Goal: Information Seeking & Learning: Check status

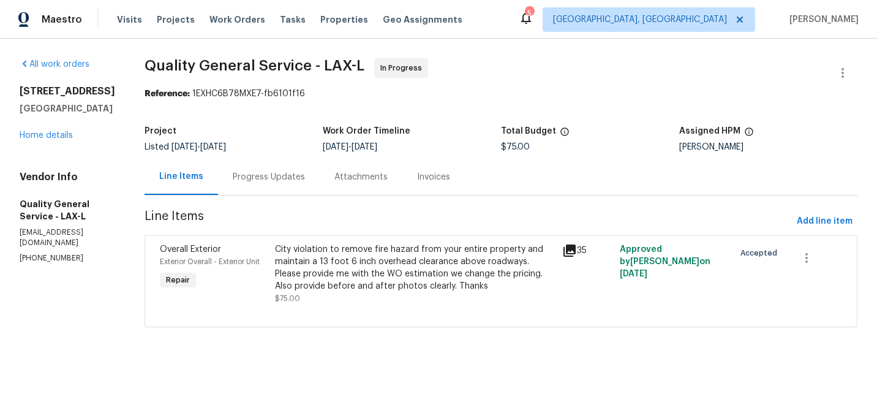
click at [376, 292] on div "City violation to remove fire hazard from your entire property and maintain a 1…" at bounding box center [415, 267] width 280 height 49
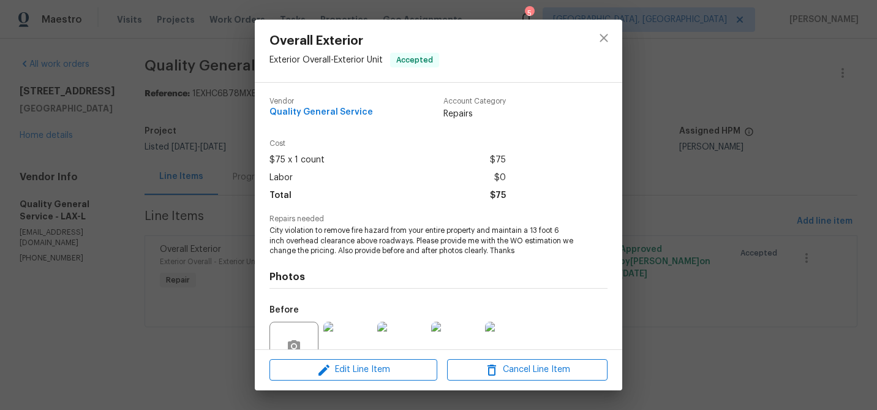
scroll to position [113, 0]
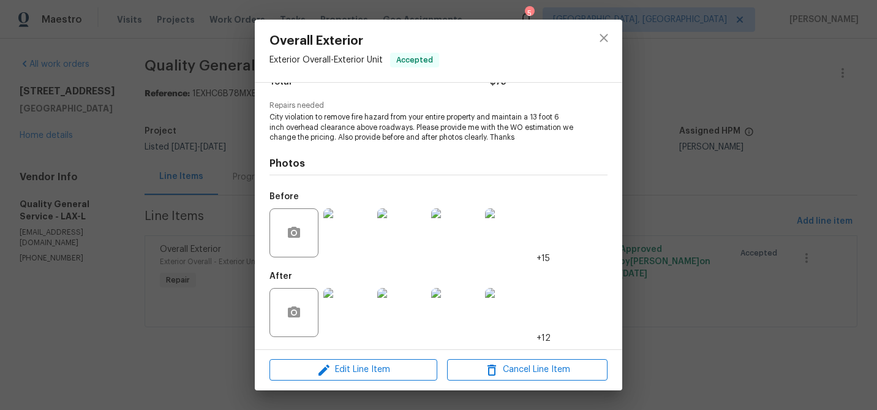
click at [347, 317] on img at bounding box center [347, 312] width 49 height 49
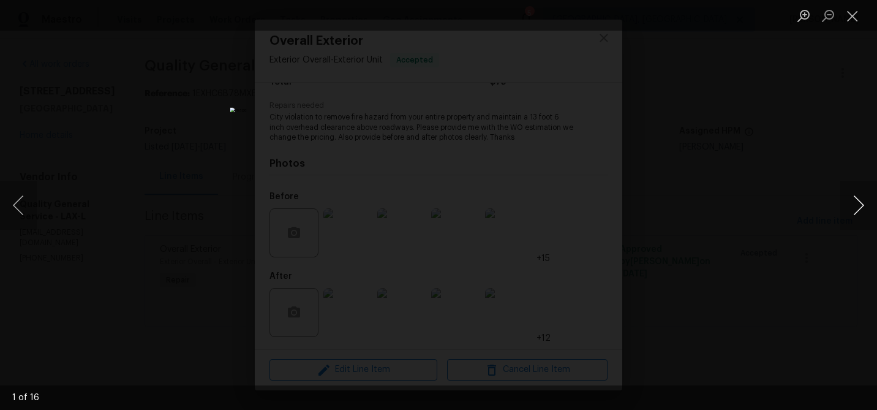
click at [859, 200] on button "Next image" at bounding box center [858, 205] width 37 height 49
click at [859, 20] on button "Close lightbox" at bounding box center [852, 15] width 24 height 21
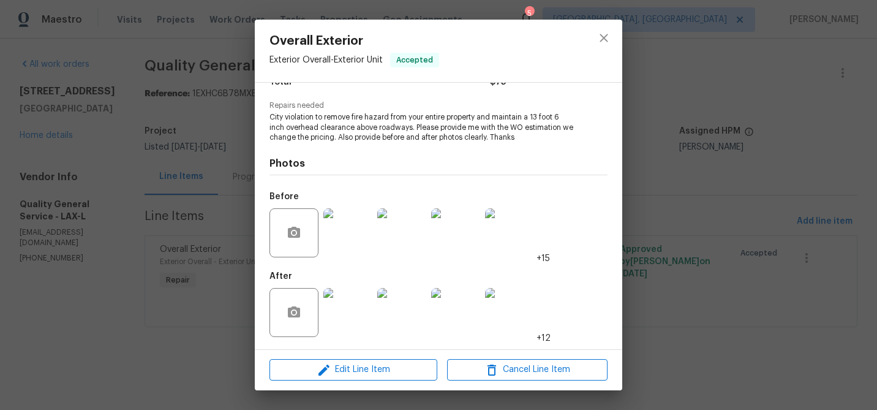
click at [348, 298] on img at bounding box center [347, 312] width 49 height 49
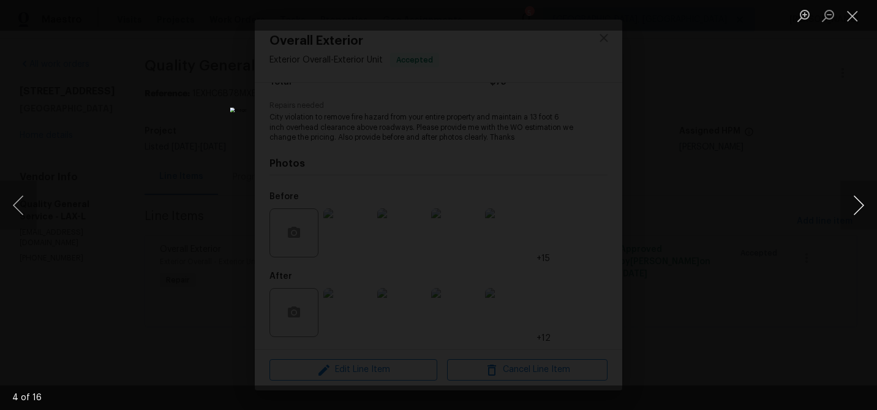
click at [860, 203] on button "Next image" at bounding box center [858, 205] width 37 height 49
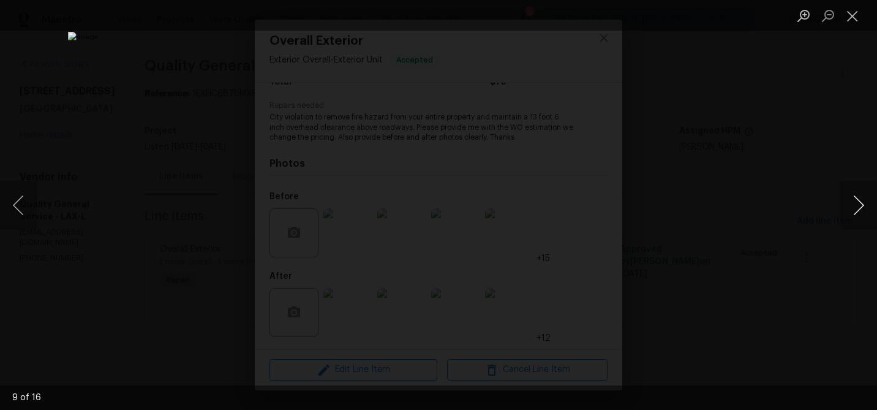
click at [860, 203] on button "Next image" at bounding box center [858, 205] width 37 height 49
click at [859, 6] on button "Close lightbox" at bounding box center [852, 15] width 24 height 21
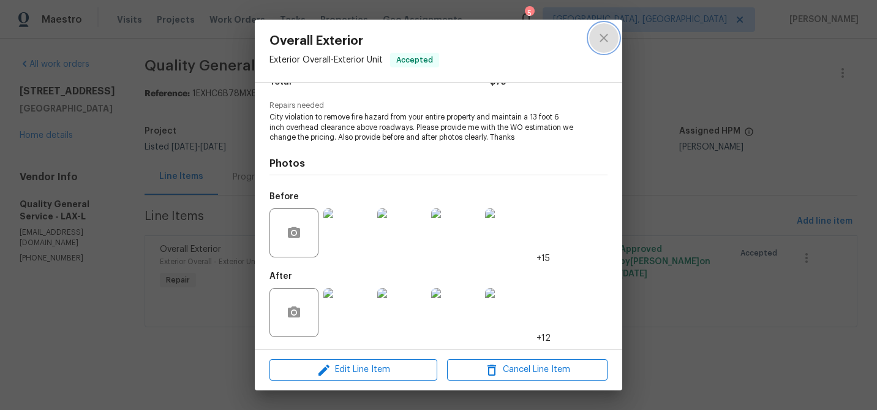
click at [606, 37] on icon "close" at bounding box center [604, 38] width 15 height 15
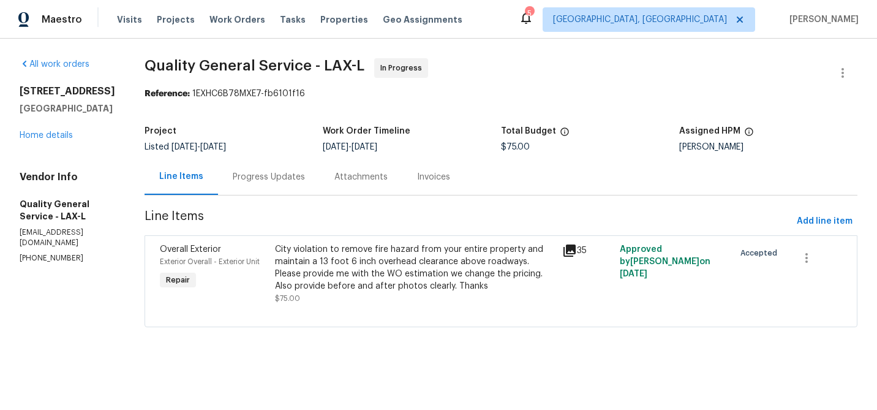
click at [285, 175] on div "Progress Updates" at bounding box center [269, 177] width 72 height 12
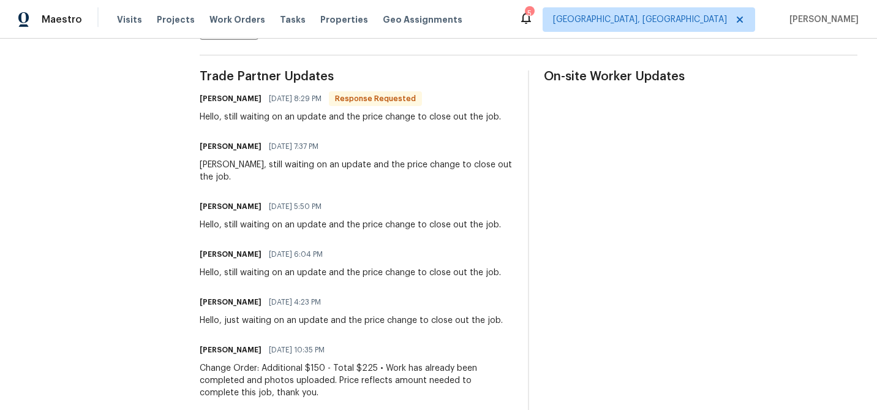
scroll to position [369, 0]
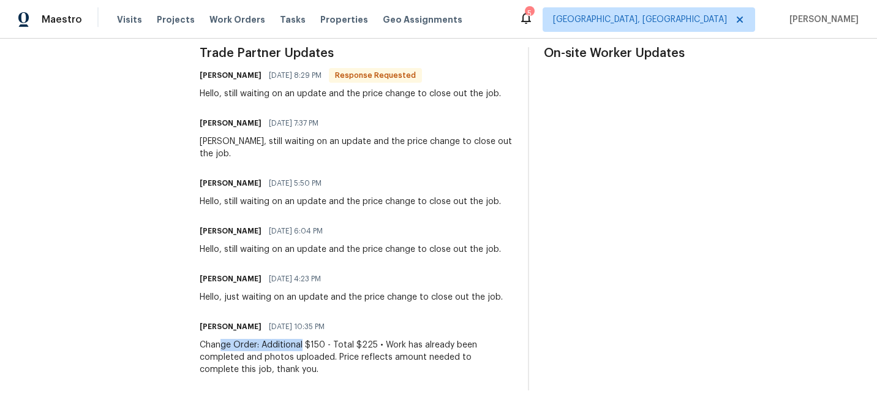
drag, startPoint x: 221, startPoint y: 347, endPoint x: 307, endPoint y: 347, distance: 86.4
click at [307, 347] on div "Change Order: Additional $150 - Total $225 • Work has already been completed an…" at bounding box center [357, 357] width 314 height 37
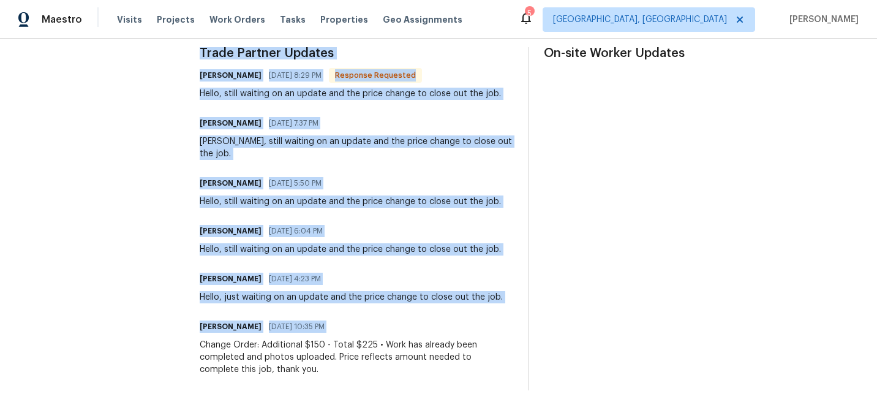
click at [307, 347] on div "Change Order: Additional $150 - Total $225 • Work has already been completed an…" at bounding box center [357, 357] width 314 height 37
click at [375, 352] on div "Change Order: Additional $150 - Total $225 • Work has already been completed an…" at bounding box center [357, 357] width 314 height 37
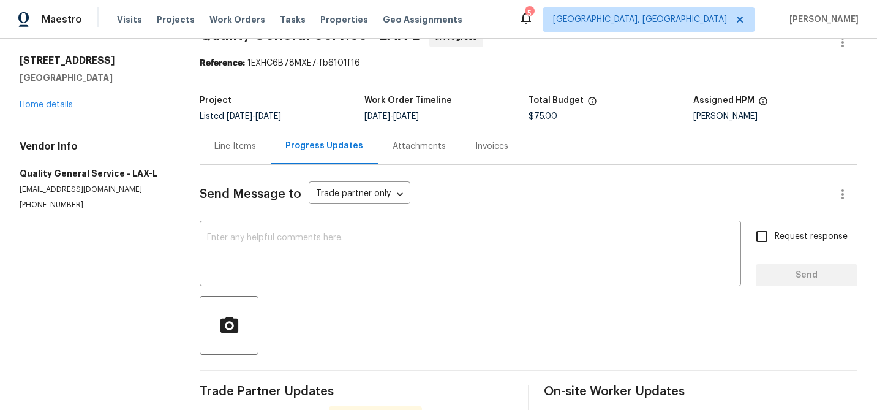
click at [395, 267] on textarea at bounding box center [470, 254] width 527 height 43
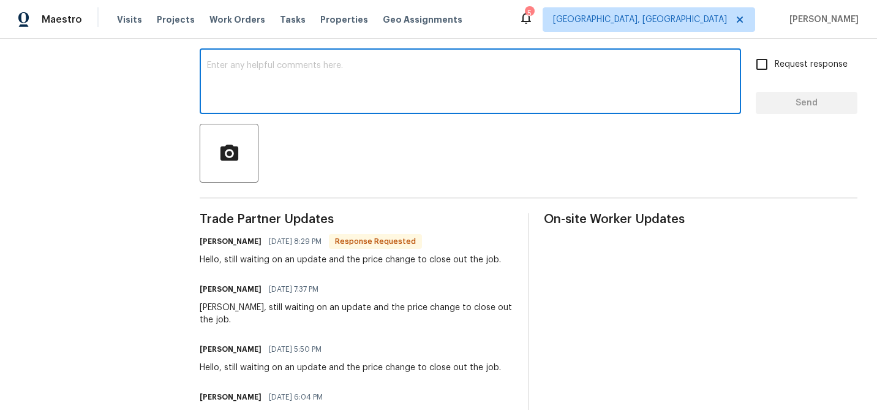
scroll to position [0, 0]
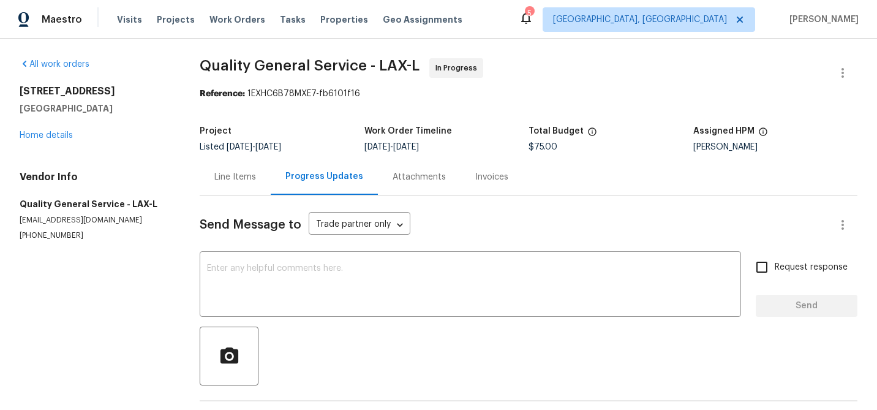
drag, startPoint x: 125, startPoint y: 105, endPoint x: 20, endPoint y: 91, distance: 106.2
click at [20, 91] on div "457 S Ventu Park Rd Newbury Park, CA 91320" at bounding box center [95, 99] width 151 height 29
copy div "457 S Ventu Park Rd Newbury Park, CA 91320"
click at [245, 175] on div "Line Items" at bounding box center [235, 177] width 42 height 12
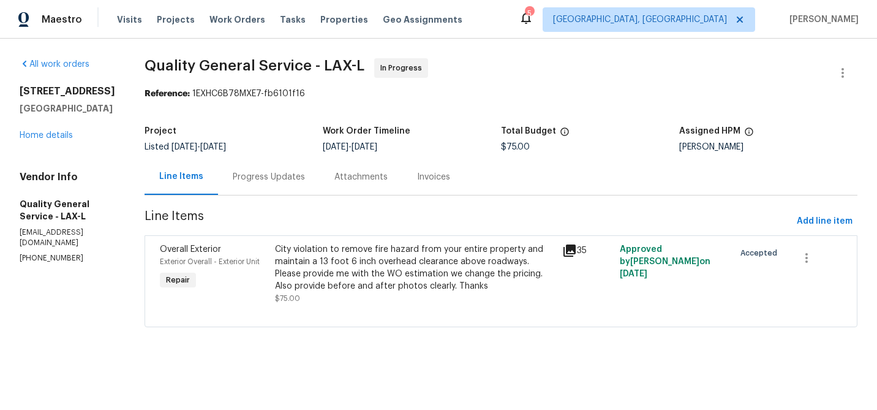
click at [497, 290] on div "City violation to remove fire hazard from your entire property and maintain a 1…" at bounding box center [415, 267] width 280 height 49
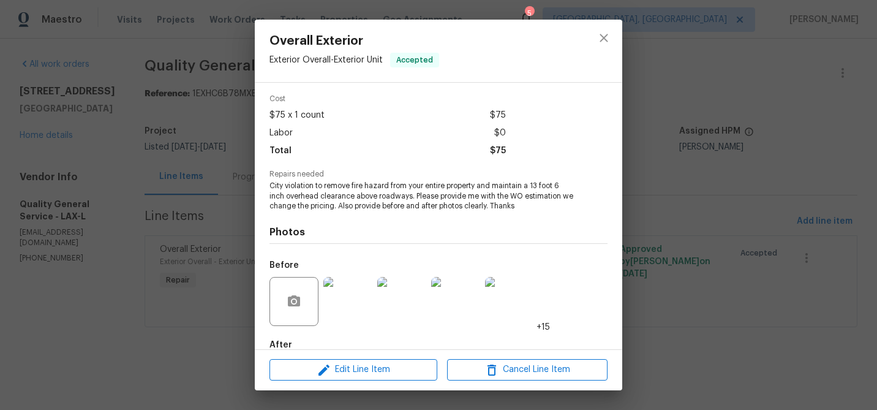
scroll to position [113, 0]
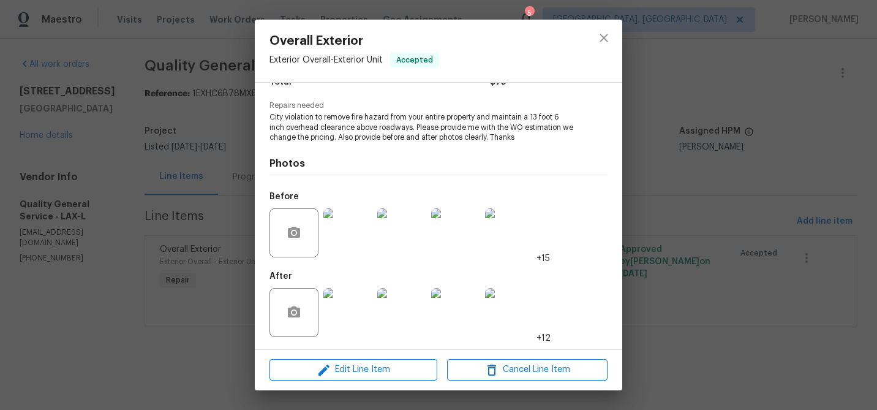
click at [370, 234] on img at bounding box center [347, 232] width 49 height 49
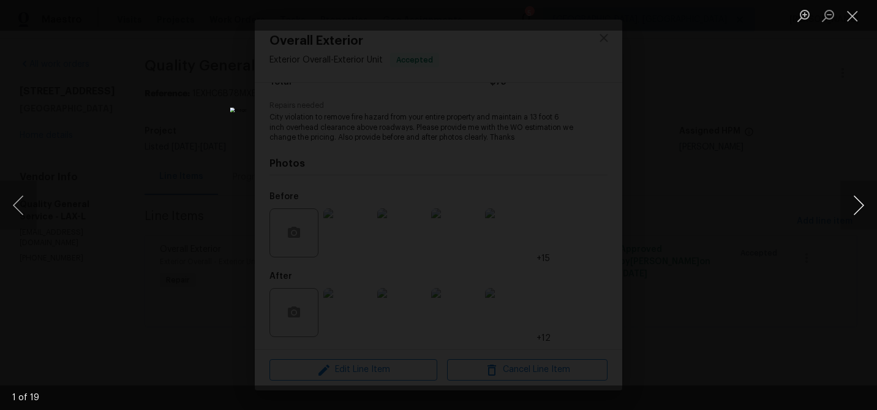
click at [846, 212] on button "Next image" at bounding box center [858, 205] width 37 height 49
click at [849, 17] on button "Close lightbox" at bounding box center [852, 15] width 24 height 21
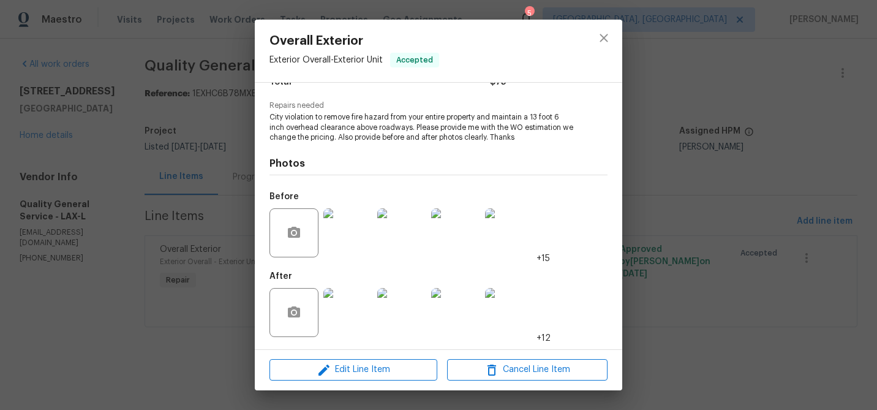
click at [361, 292] on img at bounding box center [347, 312] width 49 height 49
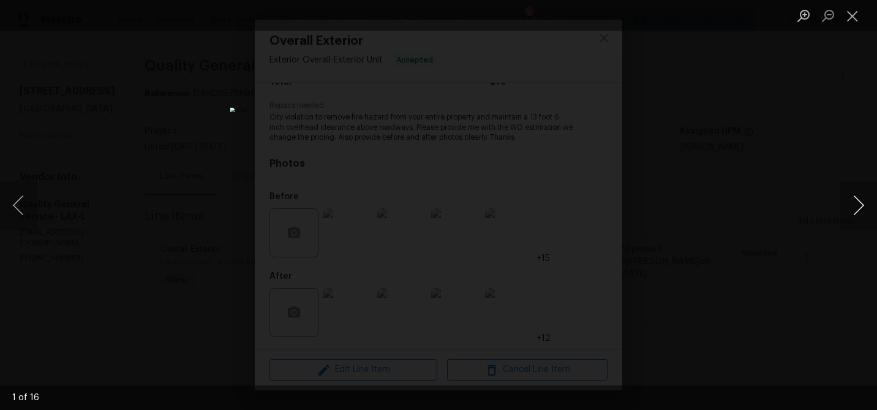
click at [852, 205] on button "Next image" at bounding box center [858, 205] width 37 height 49
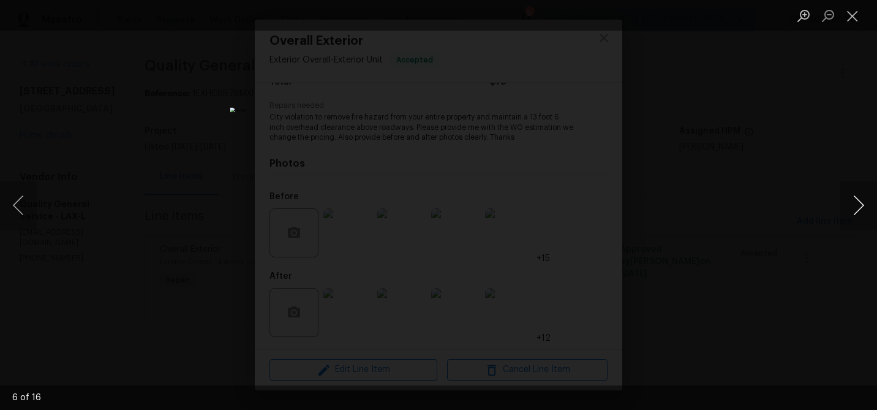
click at [852, 205] on button "Next image" at bounding box center [858, 205] width 37 height 49
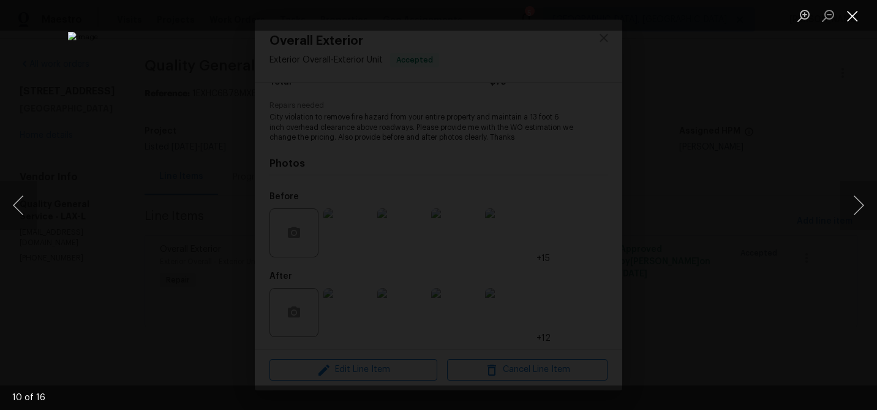
click at [848, 14] on button "Close lightbox" at bounding box center [852, 15] width 24 height 21
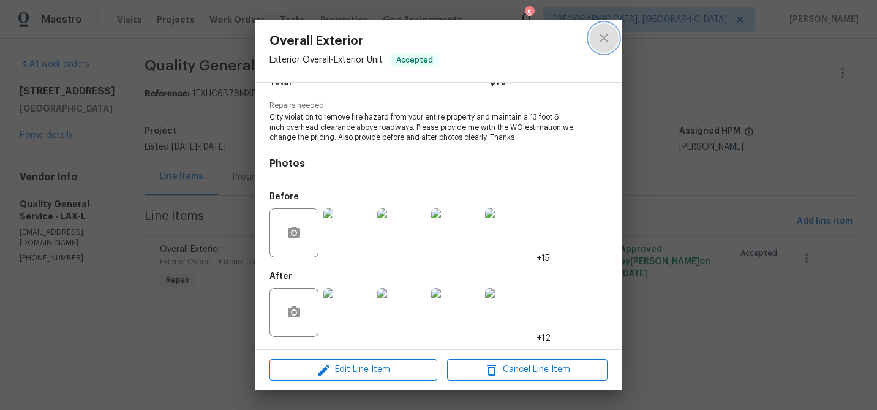
click at [606, 44] on icon "close" at bounding box center [604, 38] width 15 height 15
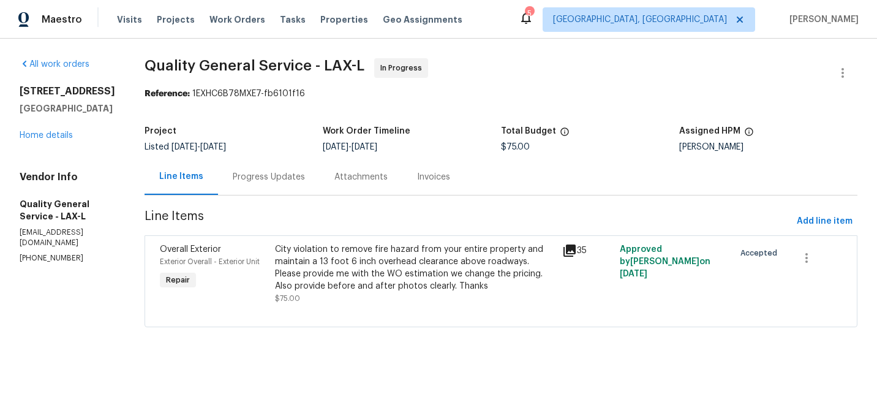
click at [409, 273] on div "City violation to remove fire hazard from your entire property and maintain a 1…" at bounding box center [415, 267] width 280 height 49
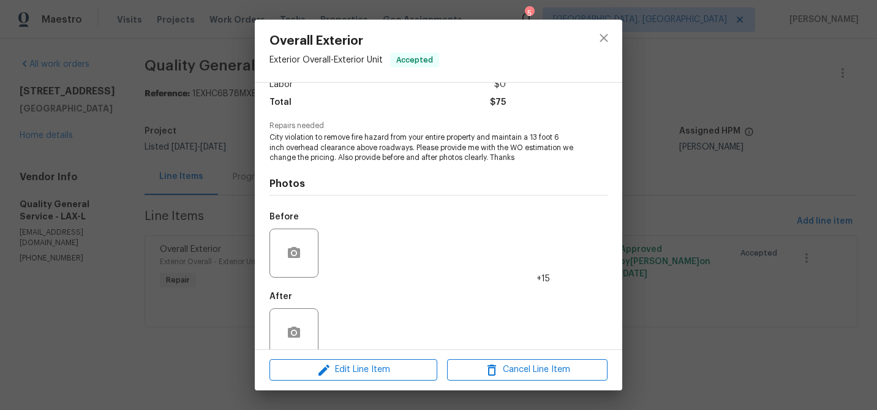
scroll to position [94, 0]
click at [348, 248] on img at bounding box center [347, 252] width 49 height 49
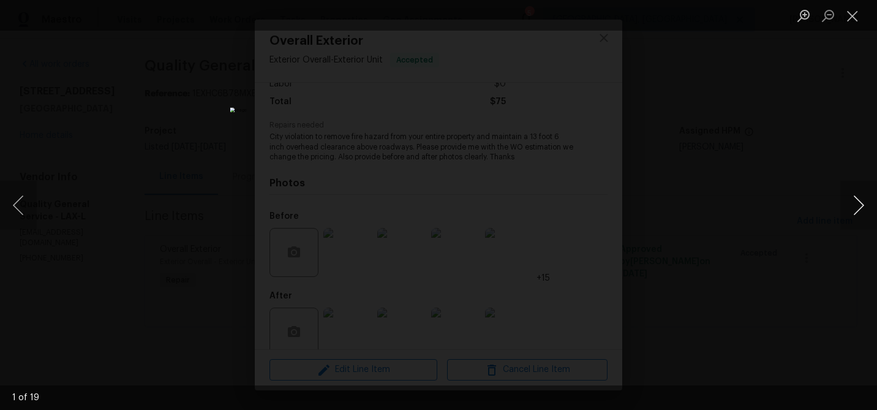
click at [857, 198] on button "Next image" at bounding box center [858, 205] width 37 height 49
click at [853, 198] on button "Next image" at bounding box center [858, 205] width 37 height 49
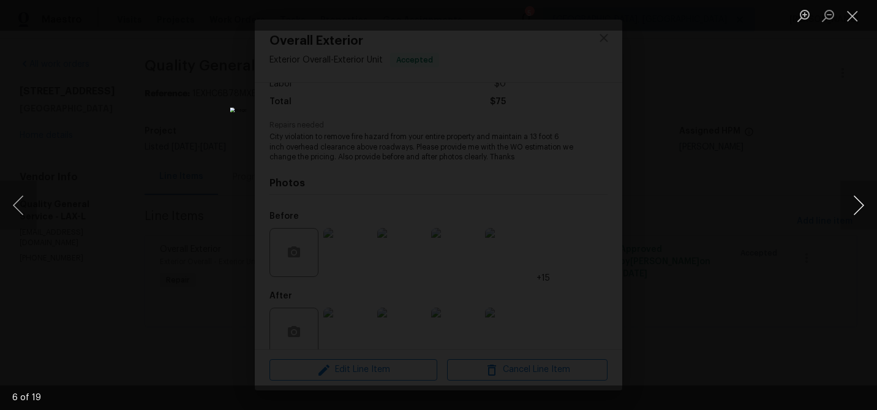
click at [853, 198] on button "Next image" at bounding box center [858, 205] width 37 height 49
click at [775, 205] on div "Lightbox" at bounding box center [438, 205] width 877 height 410
click at [714, 183] on div "Lightbox" at bounding box center [438, 205] width 877 height 410
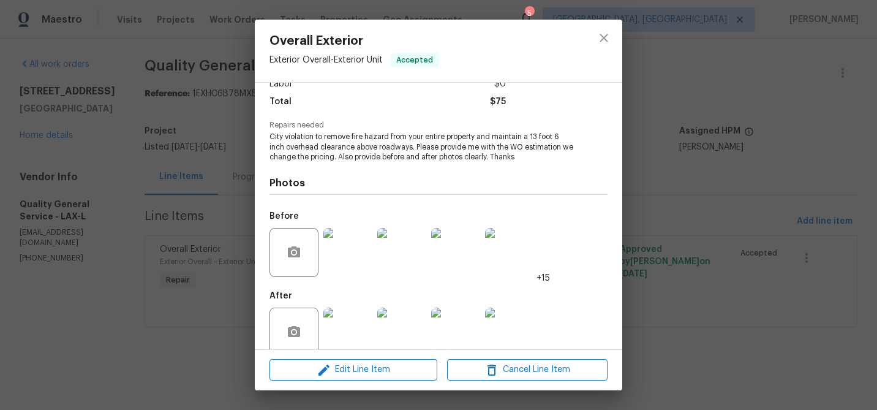
click at [363, 322] on img at bounding box center [347, 331] width 49 height 49
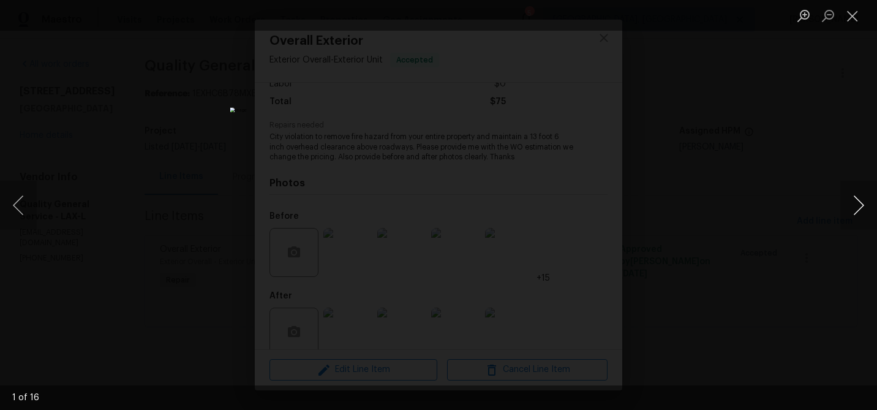
click at [849, 206] on button "Next image" at bounding box center [858, 205] width 37 height 49
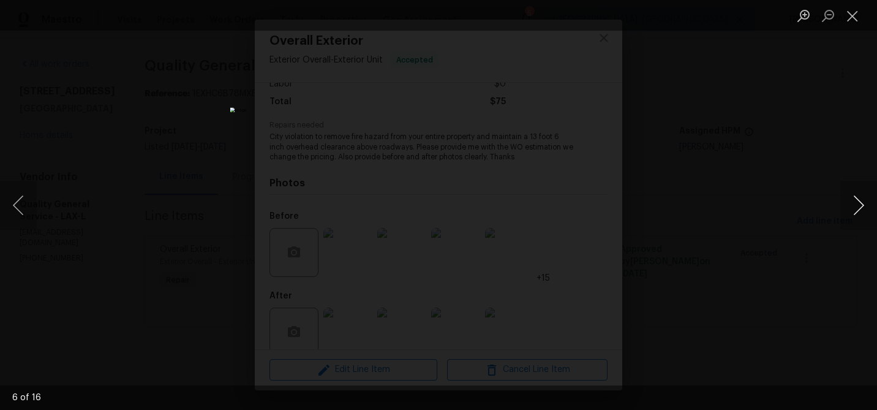
click at [849, 206] on button "Next image" at bounding box center [858, 205] width 37 height 49
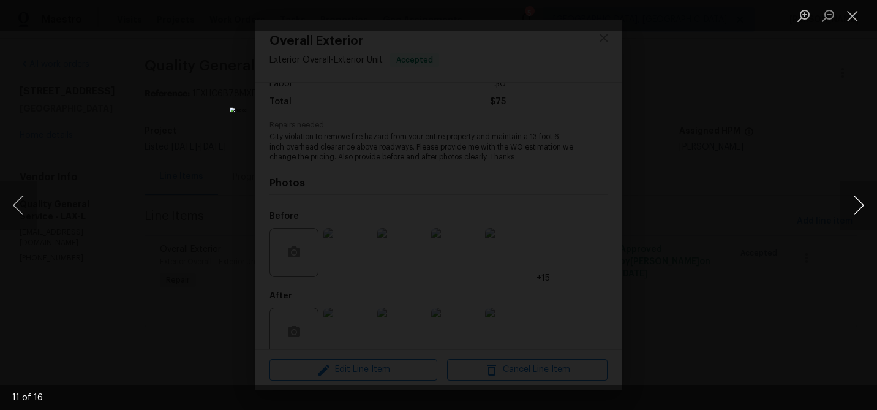
click at [849, 206] on button "Next image" at bounding box center [858, 205] width 37 height 49
click at [847, 25] on button "Close lightbox" at bounding box center [852, 15] width 24 height 21
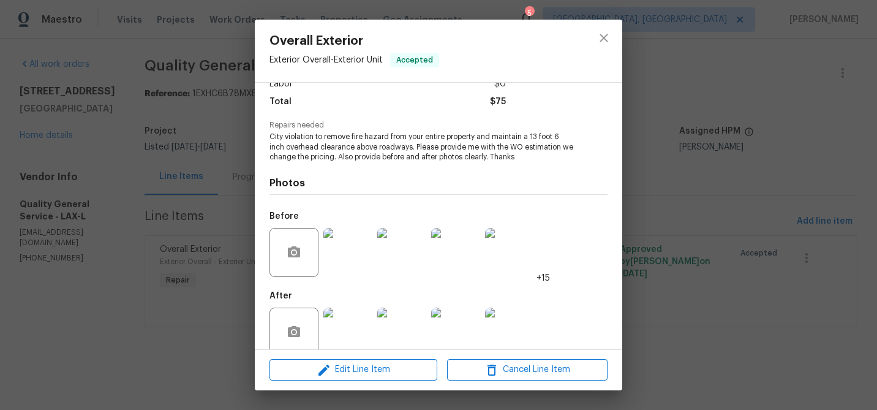
click at [527, 253] on img at bounding box center [509, 252] width 49 height 49
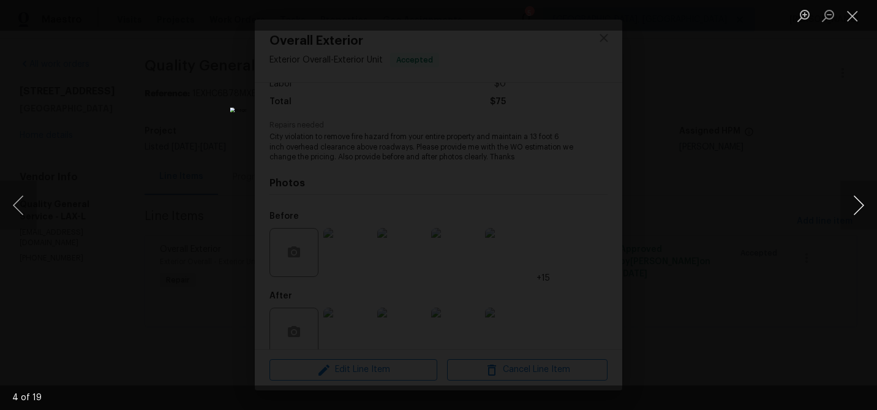
click at [856, 200] on button "Next image" at bounding box center [858, 205] width 37 height 49
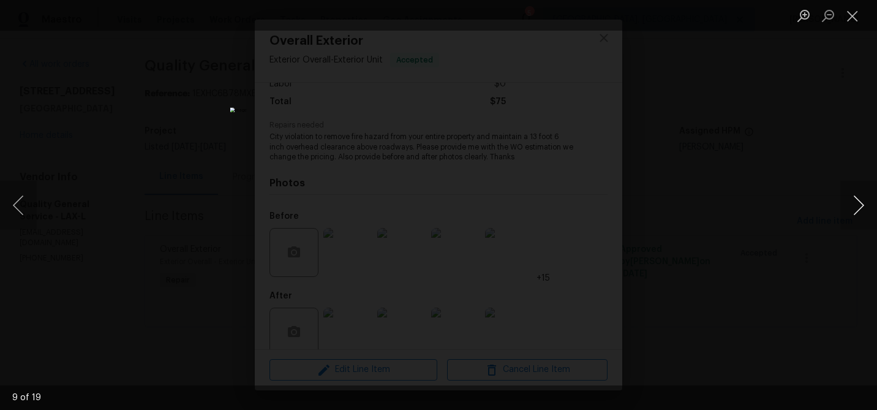
click at [856, 200] on button "Next image" at bounding box center [858, 205] width 37 height 49
click at [851, 15] on button "Close lightbox" at bounding box center [852, 15] width 24 height 21
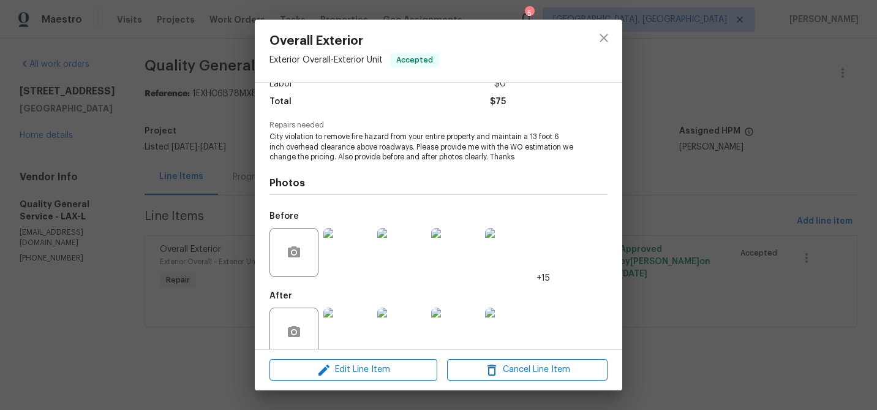
click at [734, 65] on div "Overall Exterior Exterior Overall - Exterior Unit Accepted Vendor Quality Gener…" at bounding box center [438, 205] width 877 height 410
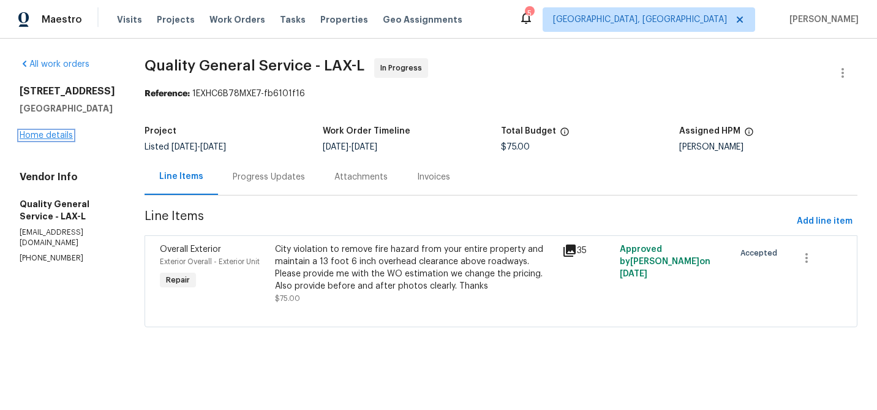
click at [49, 140] on link "Home details" at bounding box center [46, 135] width 53 height 9
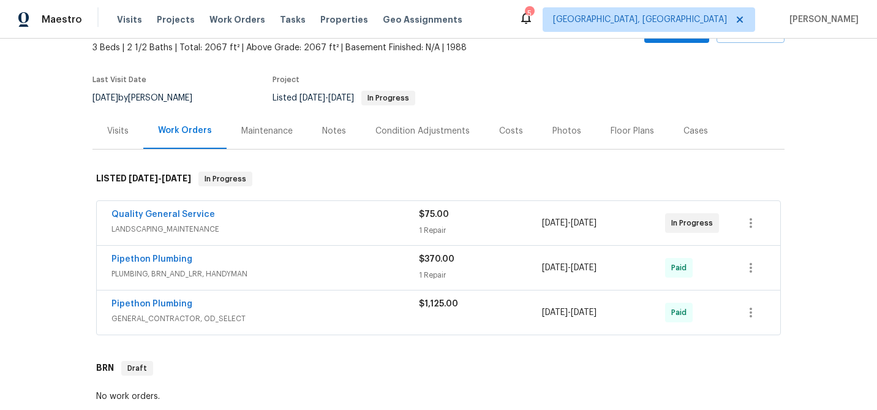
scroll to position [80, 0]
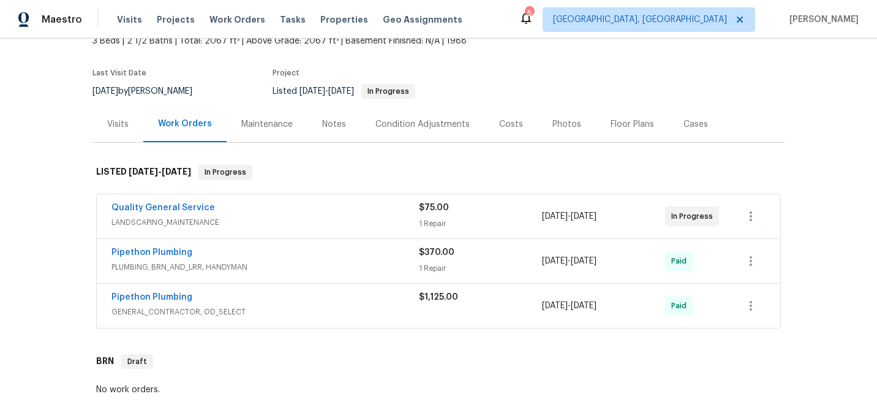
click at [279, 231] on div "Quality General Service LANDSCAPING_MAINTENANCE" at bounding box center [264, 215] width 307 height 29
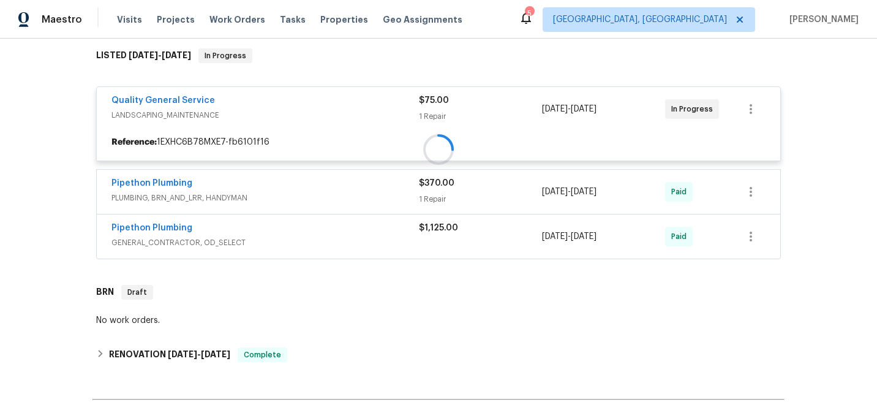
scroll to position [200, 0]
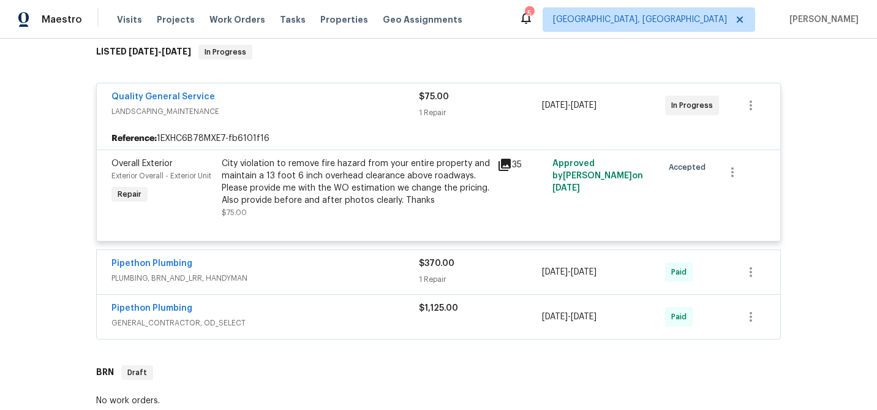
click at [316, 181] on div "City violation to remove fire hazard from your entire property and maintain a 1…" at bounding box center [356, 181] width 268 height 49
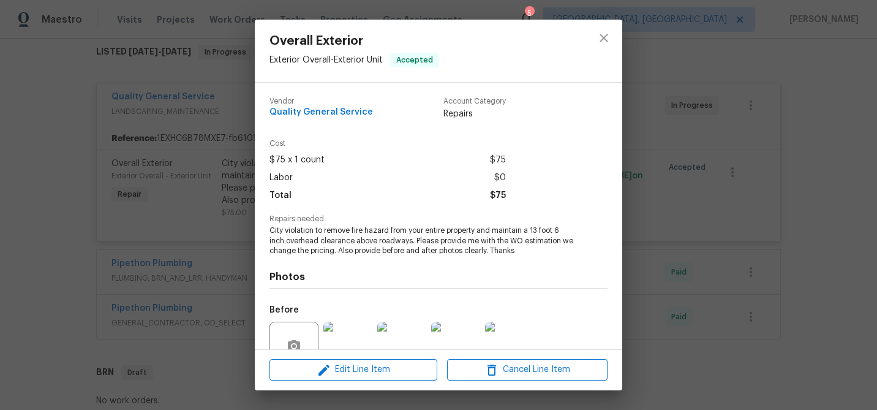
scroll to position [113, 0]
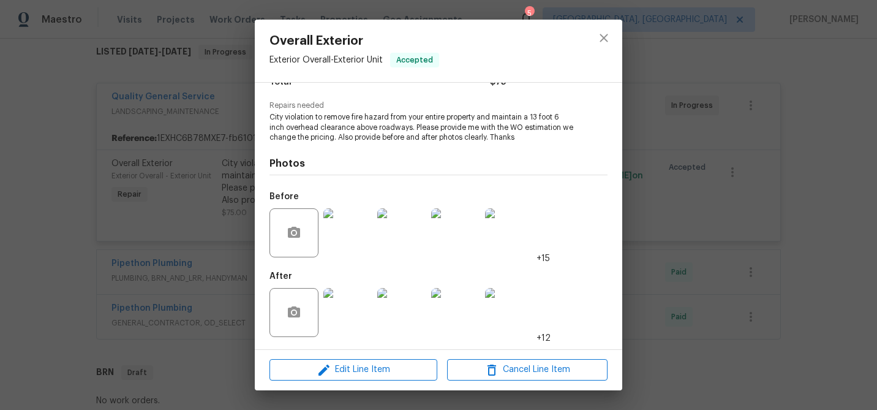
click at [375, 249] on div at bounding box center [402, 233] width 54 height 64
click at [333, 232] on img at bounding box center [347, 232] width 49 height 49
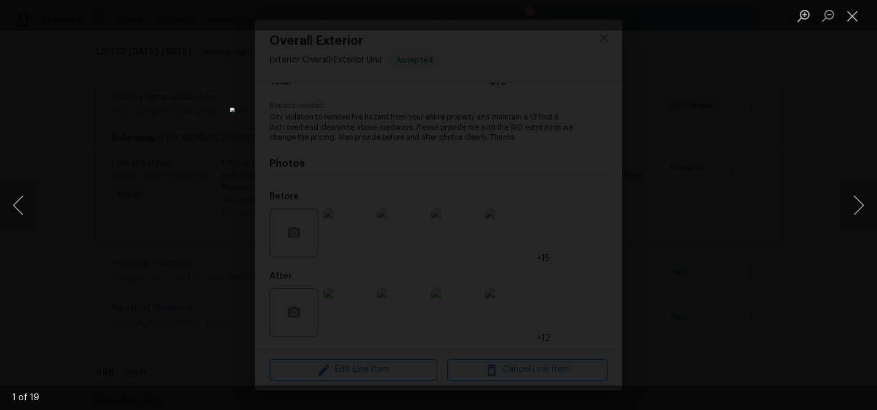
click at [874, 179] on div "Lightbox" at bounding box center [438, 205] width 877 height 410
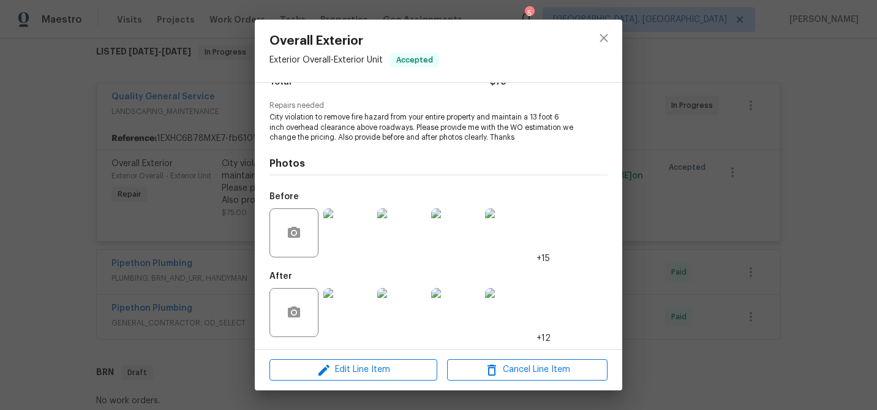
click at [518, 246] on img at bounding box center [509, 232] width 49 height 49
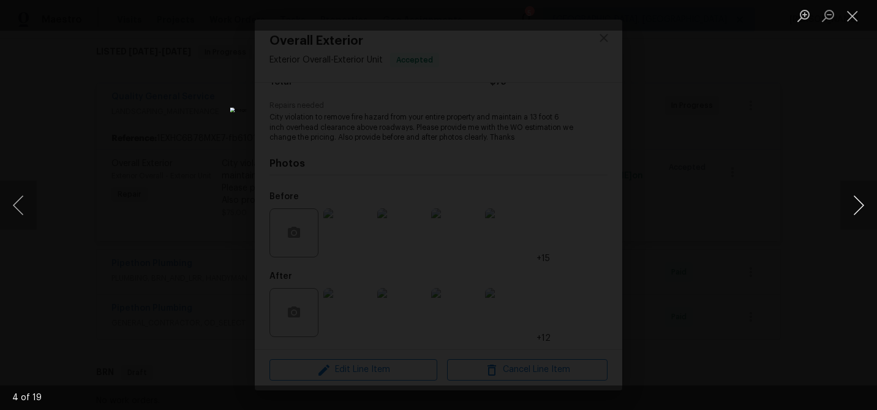
click at [849, 203] on button "Next image" at bounding box center [858, 205] width 37 height 49
click at [849, 201] on button "Next image" at bounding box center [858, 205] width 37 height 49
click at [855, 26] on li "Lightbox" at bounding box center [852, 15] width 24 height 31
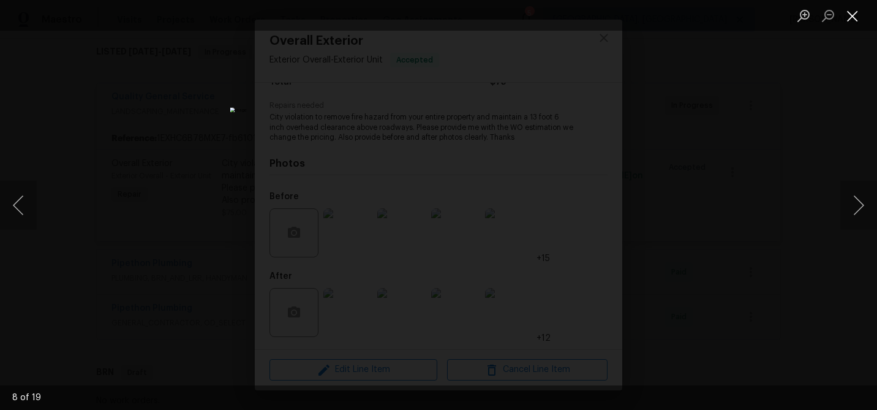
click at [855, 21] on button "Close lightbox" at bounding box center [852, 15] width 24 height 21
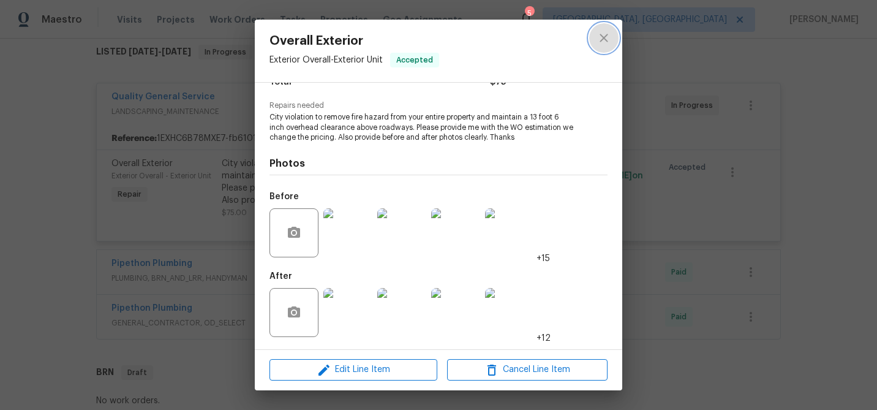
click at [605, 45] on button "close" at bounding box center [603, 37] width 29 height 29
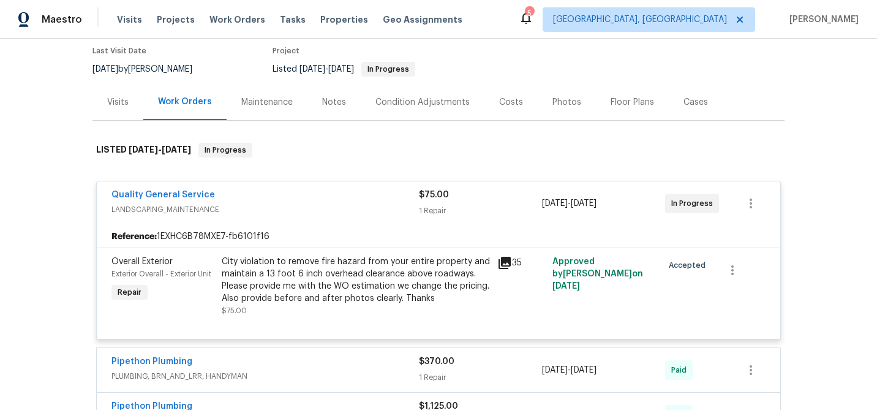
scroll to position [58, 0]
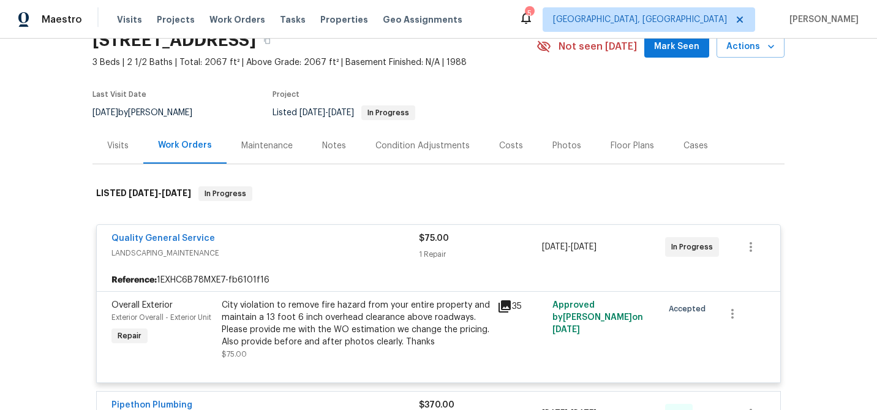
click at [155, 232] on div "Quality General Service LANDSCAPING_MAINTENANCE $75.00 1 Repair [DATE] - [DATE]…" at bounding box center [438, 348] width 685 height 265
click at [184, 240] on span "Quality General Service" at bounding box center [163, 238] width 104 height 12
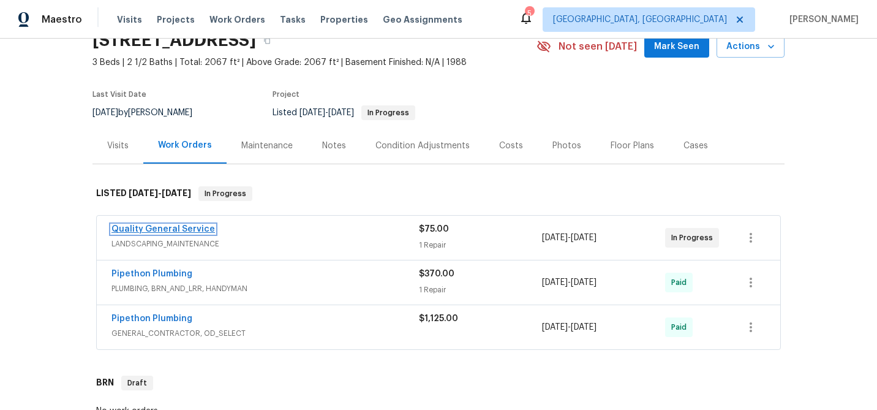
click at [182, 233] on link "Quality General Service" at bounding box center [163, 229] width 104 height 9
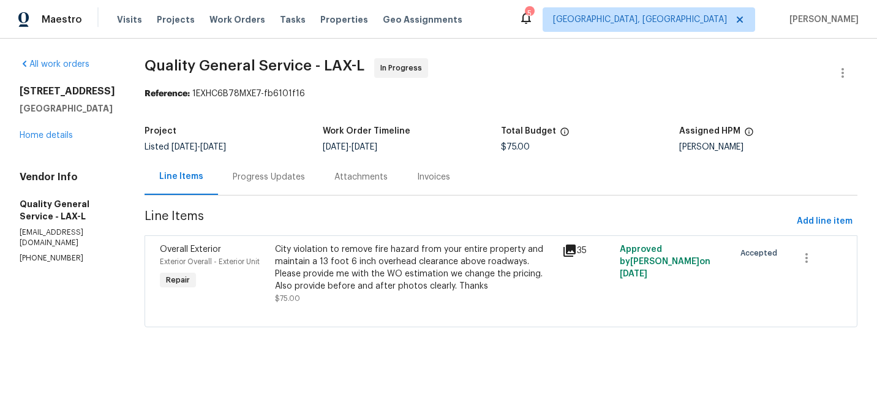
click at [320, 177] on div "Attachments" at bounding box center [361, 177] width 83 height 36
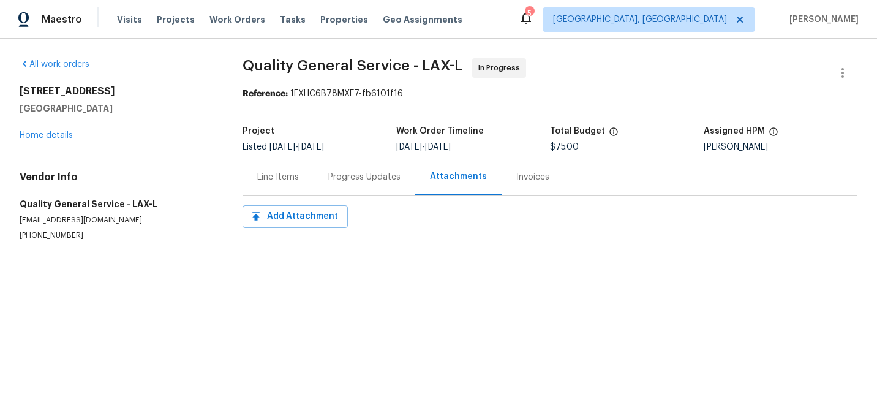
click at [353, 172] on div "Progress Updates" at bounding box center [364, 177] width 72 height 12
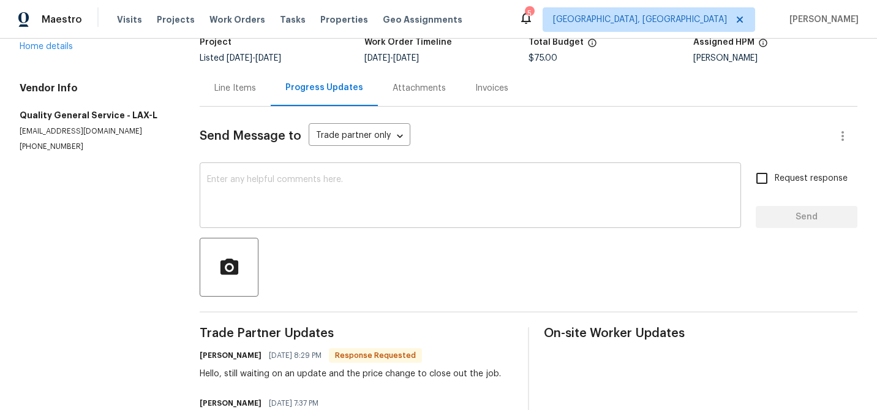
scroll to position [92, 0]
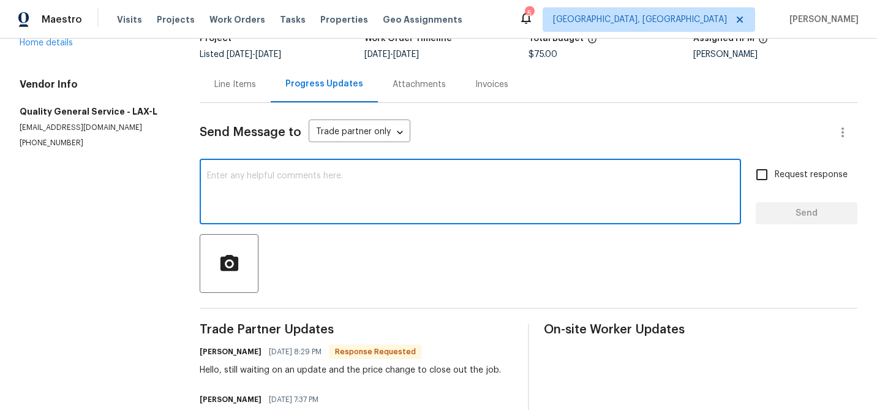
click at [345, 205] on textarea at bounding box center [470, 192] width 527 height 43
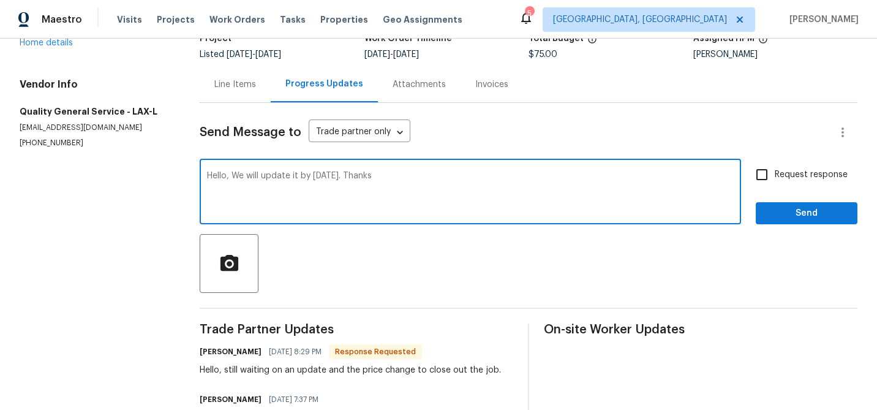
type textarea "Hello, We will update it by [DATE]. Thanks"
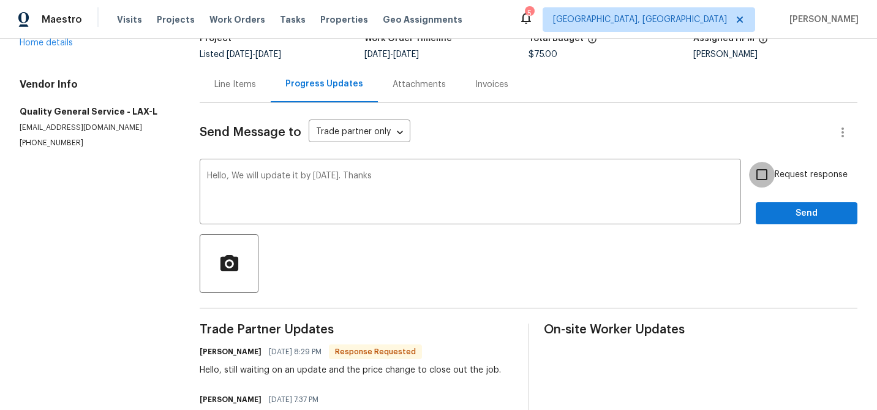
click at [766, 170] on input "Request response" at bounding box center [762, 175] width 26 height 26
checkbox input "true"
click at [796, 214] on span "Send" at bounding box center [807, 213] width 82 height 15
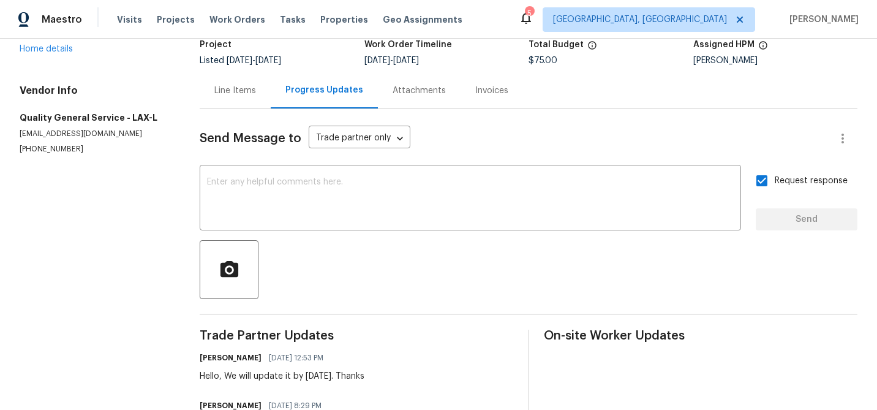
scroll to position [88, 0]
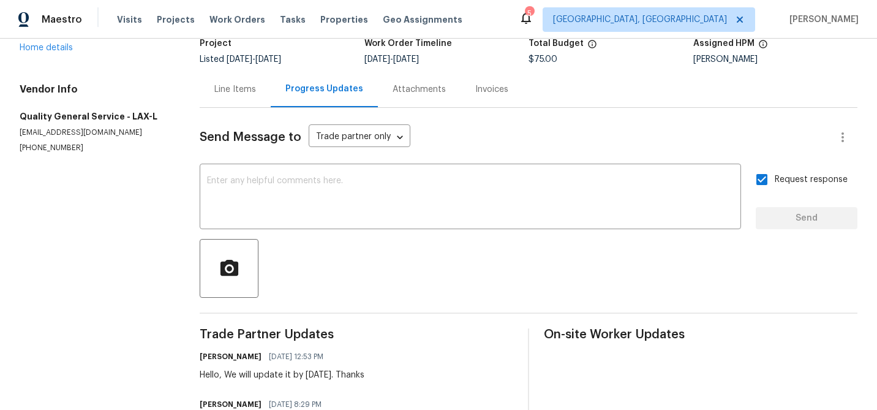
click at [227, 96] on div "Line Items" at bounding box center [235, 89] width 71 height 36
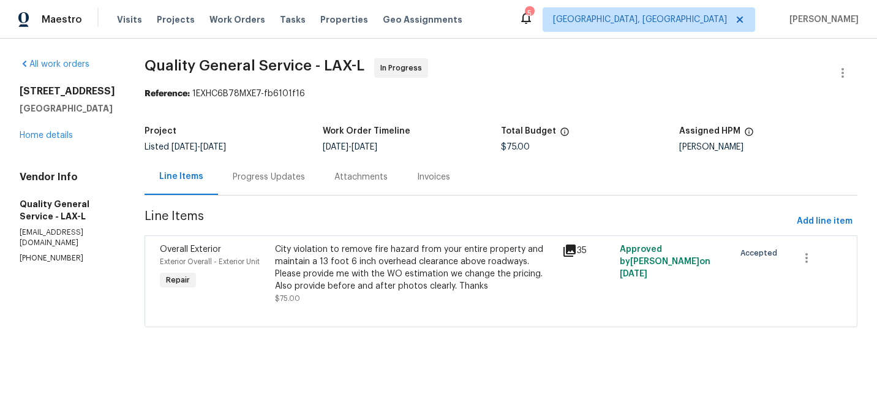
click at [366, 295] on div "City violation to remove fire hazard from your entire property and maintain a 1…" at bounding box center [415, 273] width 280 height 61
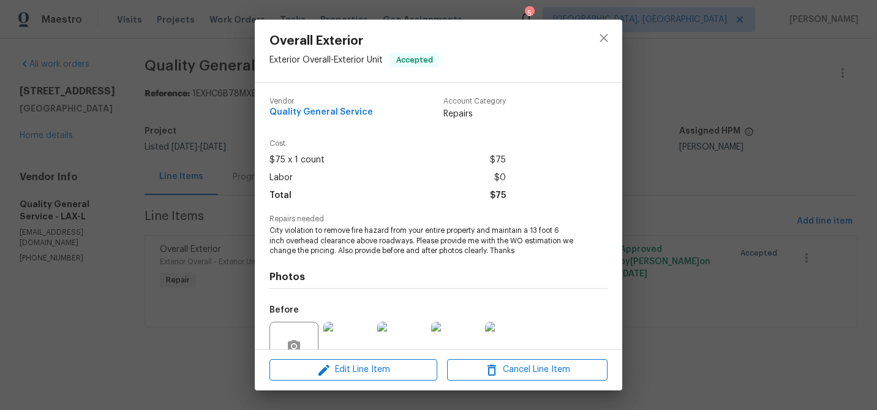
scroll to position [113, 0]
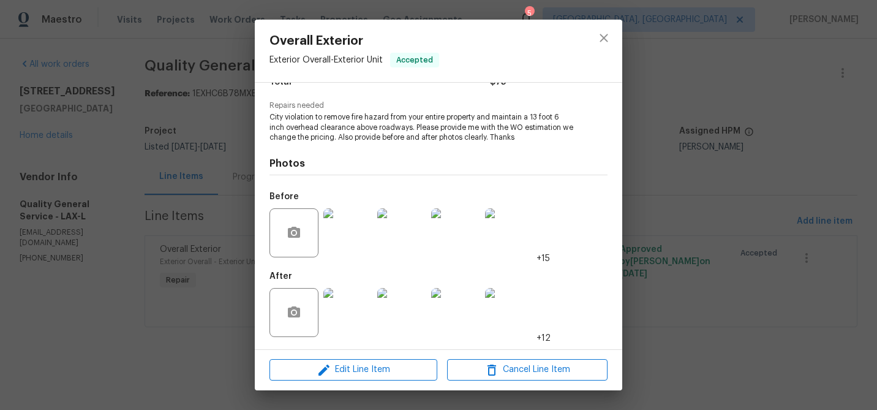
click at [339, 241] on img at bounding box center [347, 232] width 49 height 49
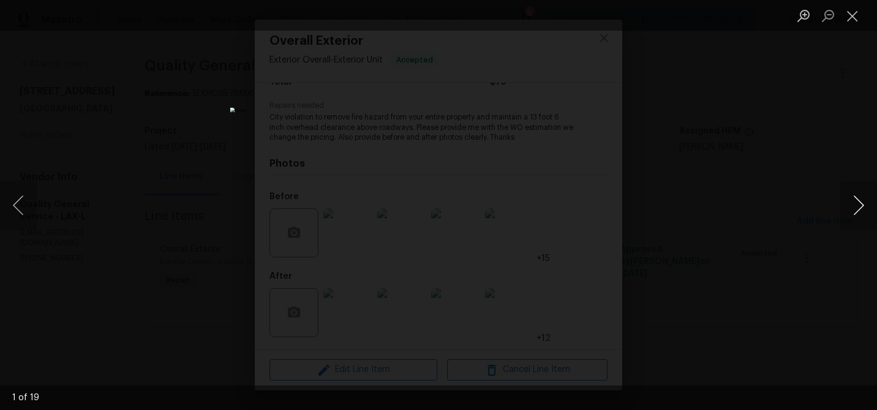
click at [857, 197] on button "Next image" at bounding box center [858, 205] width 37 height 49
click at [853, 194] on button "Next image" at bounding box center [858, 205] width 37 height 49
click at [853, 200] on button "Next image" at bounding box center [858, 205] width 37 height 49
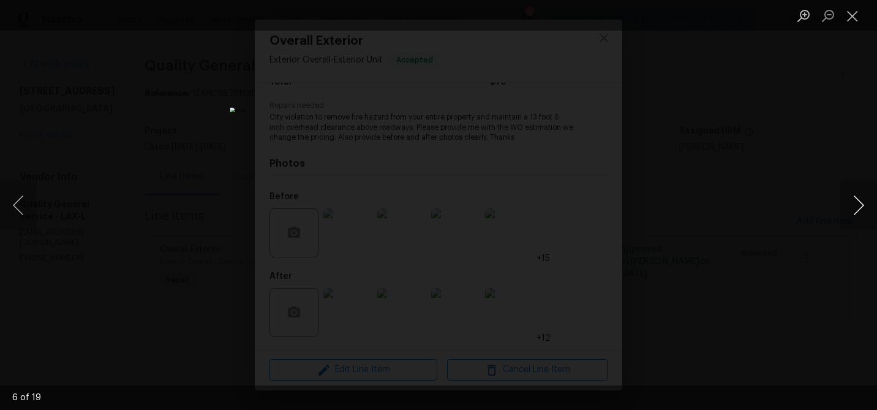
click at [853, 200] on button "Next image" at bounding box center [858, 205] width 37 height 49
click at [850, 16] on button "Close lightbox" at bounding box center [852, 15] width 24 height 21
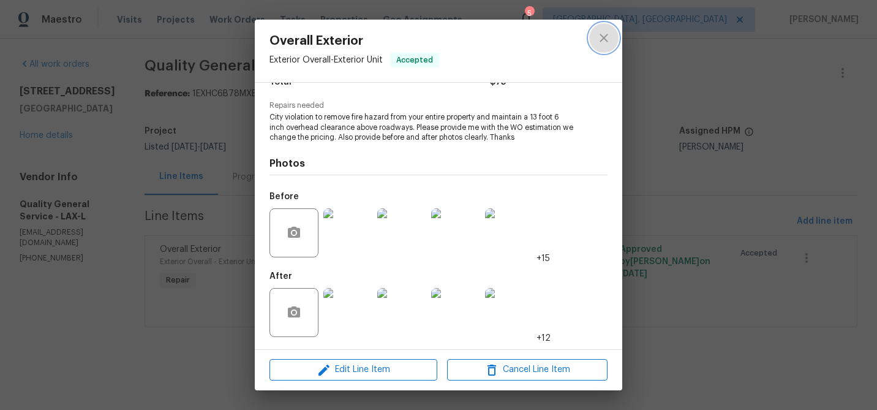
click at [601, 28] on button "close" at bounding box center [603, 37] width 29 height 29
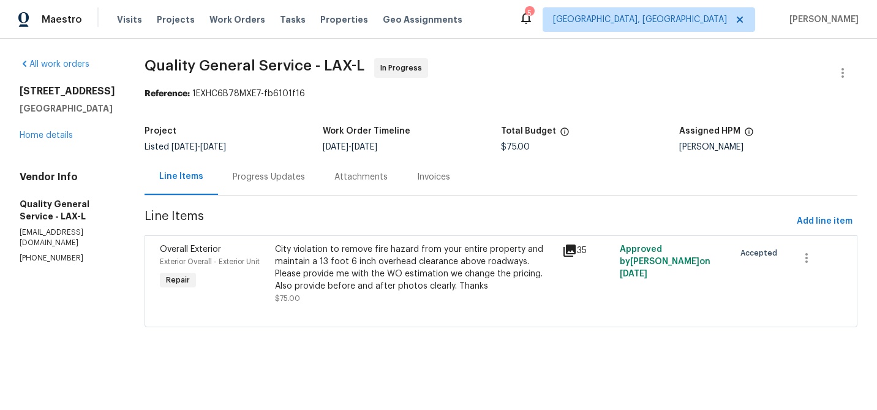
click at [299, 189] on div "Progress Updates" at bounding box center [269, 177] width 102 height 36
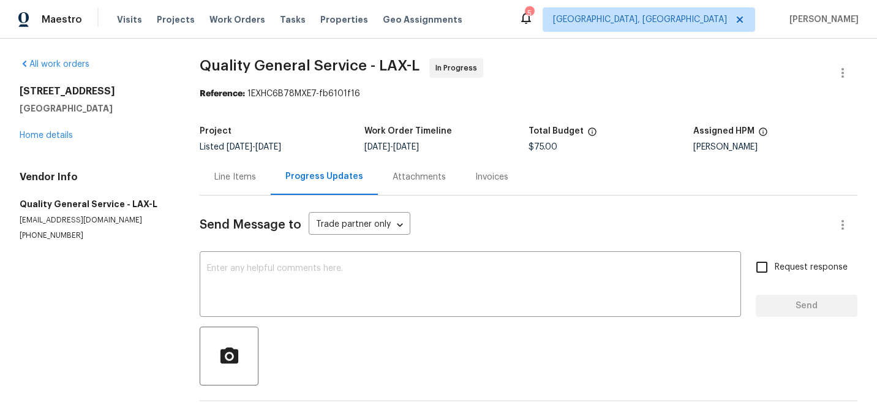
click at [372, 180] on div "Progress Updates" at bounding box center [324, 177] width 107 height 36
click at [394, 181] on div "Attachments" at bounding box center [419, 177] width 53 height 12
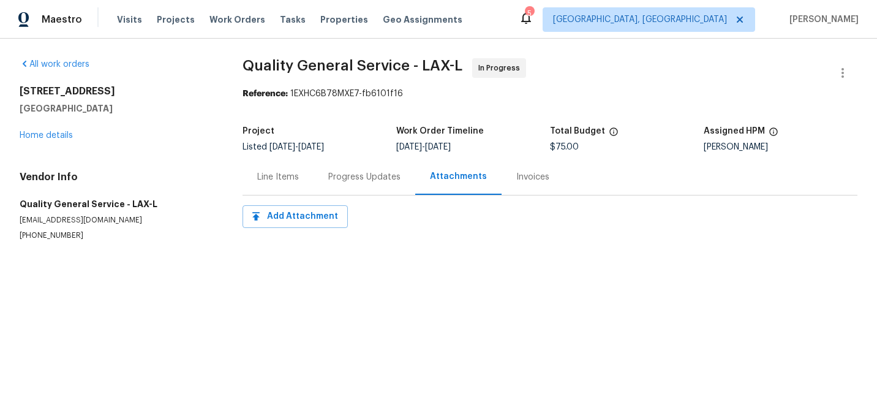
click at [353, 193] on div "Progress Updates" at bounding box center [365, 177] width 102 height 36
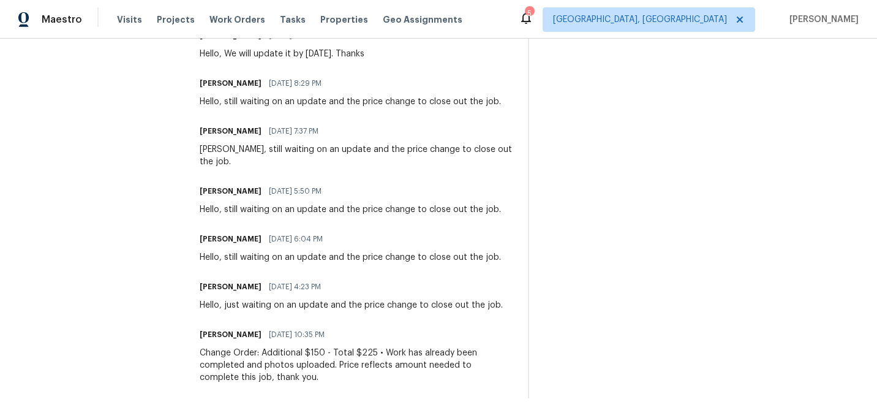
scroll to position [416, 0]
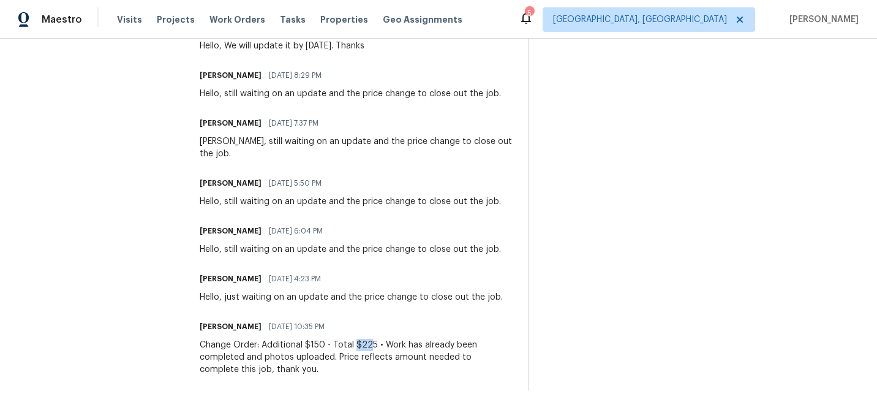
drag, startPoint x: 356, startPoint y: 346, endPoint x: 372, endPoint y: 347, distance: 16.0
click at [372, 347] on div "Change Order: Additional $150 - Total $225 • Work has already been completed an…" at bounding box center [357, 357] width 314 height 37
drag, startPoint x: 314, startPoint y: 347, endPoint x: 333, endPoint y: 347, distance: 19.6
click at [334, 347] on div "Change Order: Additional $150 - Total $225 • Work has already been completed an…" at bounding box center [357, 357] width 314 height 37
click at [333, 347] on div "Change Order: Additional $150 - Total $225 • Work has already been completed an…" at bounding box center [357, 357] width 314 height 37
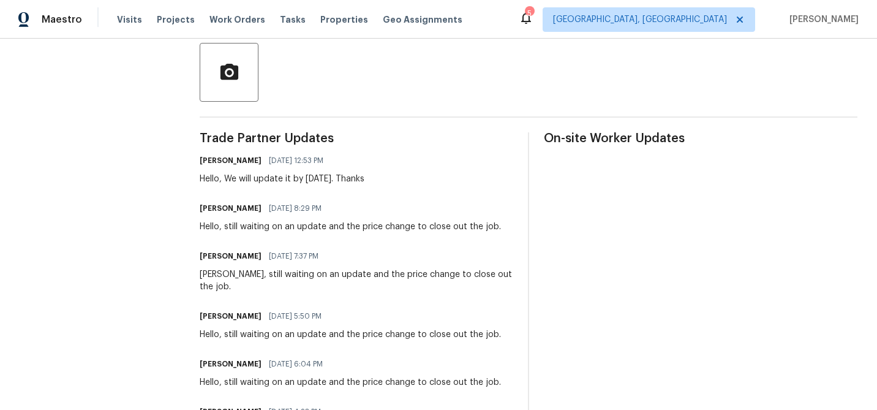
scroll to position [0, 0]
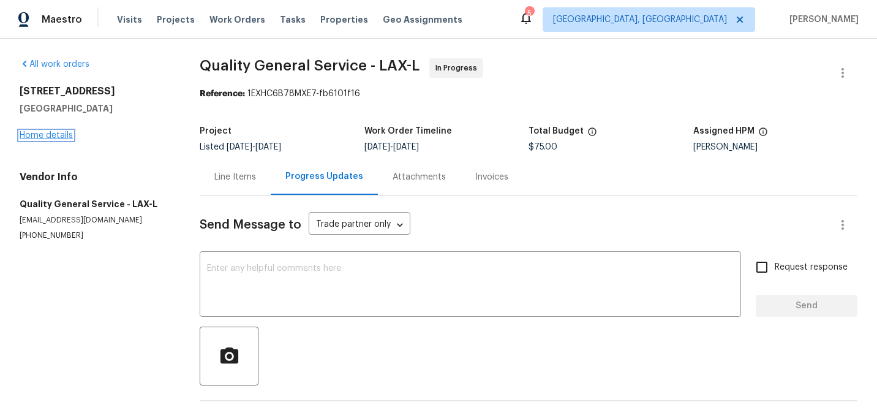
click at [52, 131] on link "Home details" at bounding box center [46, 135] width 53 height 9
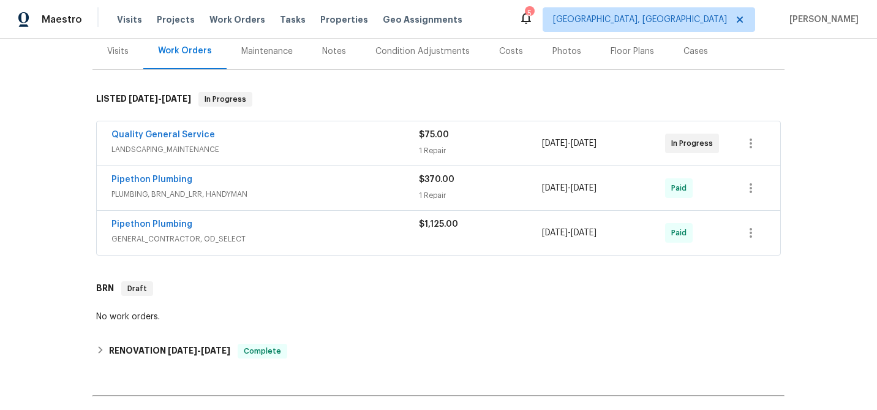
scroll to position [152, 0]
click at [181, 154] on span "LANDSCAPING_MAINTENANCE" at bounding box center [264, 150] width 307 height 12
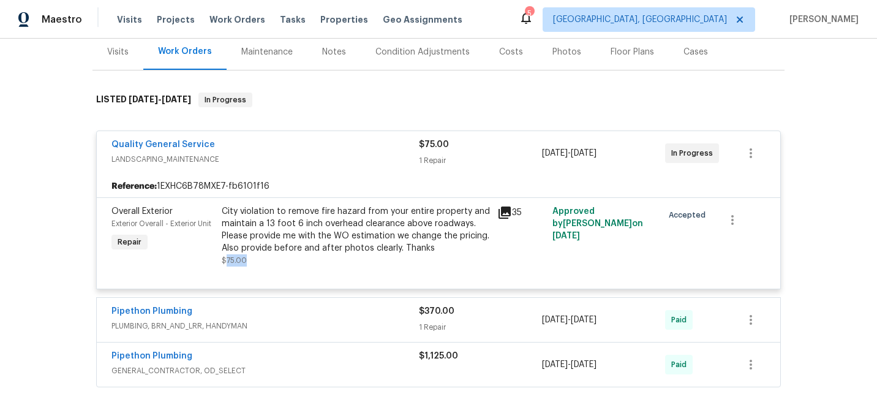
drag, startPoint x: 226, startPoint y: 271, endPoint x: 248, endPoint y: 271, distance: 22.0
click at [248, 266] on div "City violation to remove fire hazard from your entire property and maintain a 1…" at bounding box center [356, 235] width 268 height 61
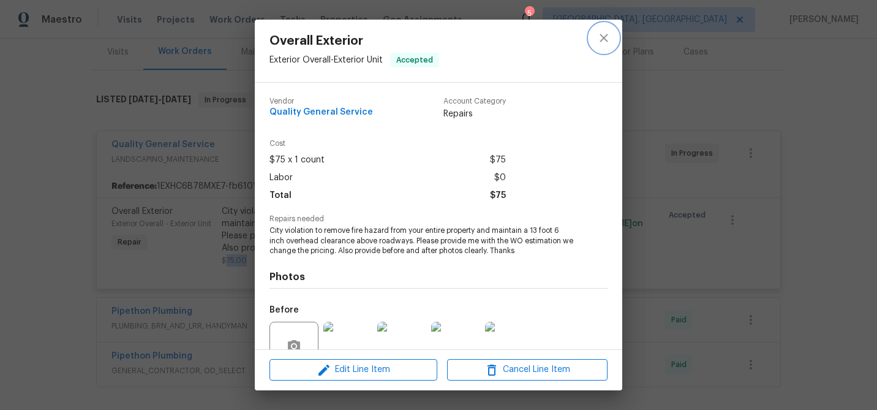
click at [611, 38] on button "close" at bounding box center [603, 37] width 29 height 29
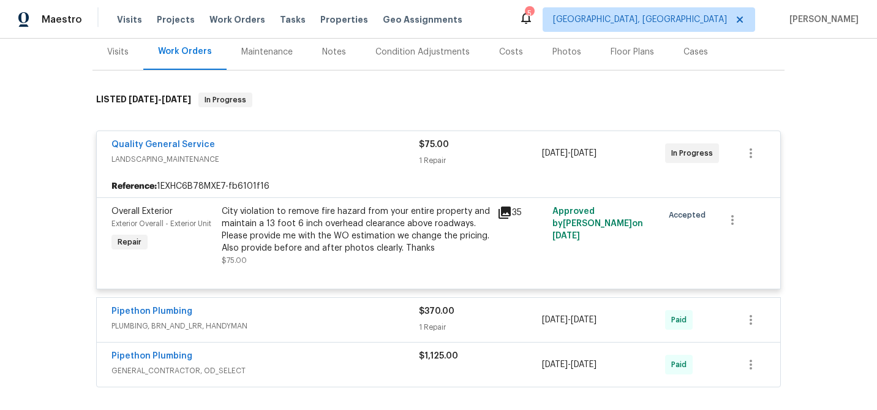
click at [351, 276] on div at bounding box center [438, 273] width 654 height 15
click at [200, 149] on link "Quality General Service" at bounding box center [163, 144] width 104 height 9
